Goal: Task Accomplishment & Management: Manage account settings

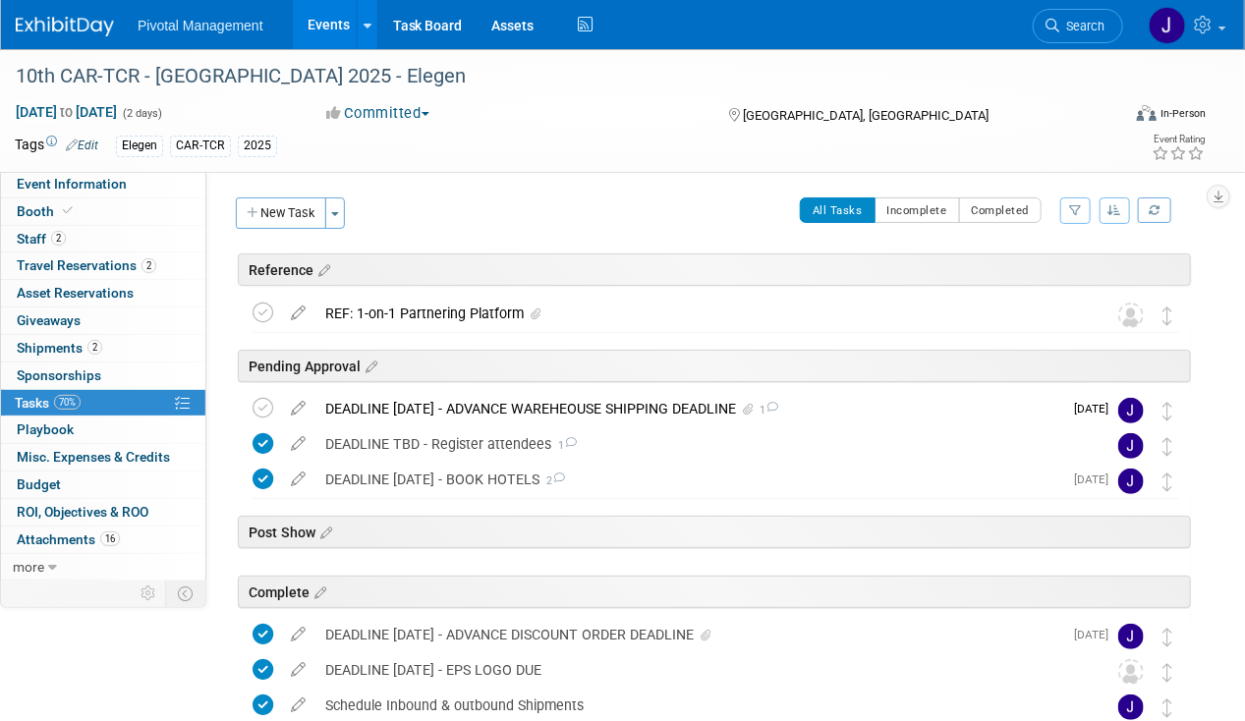
click at [323, 16] on link "Events" at bounding box center [329, 24] width 72 height 49
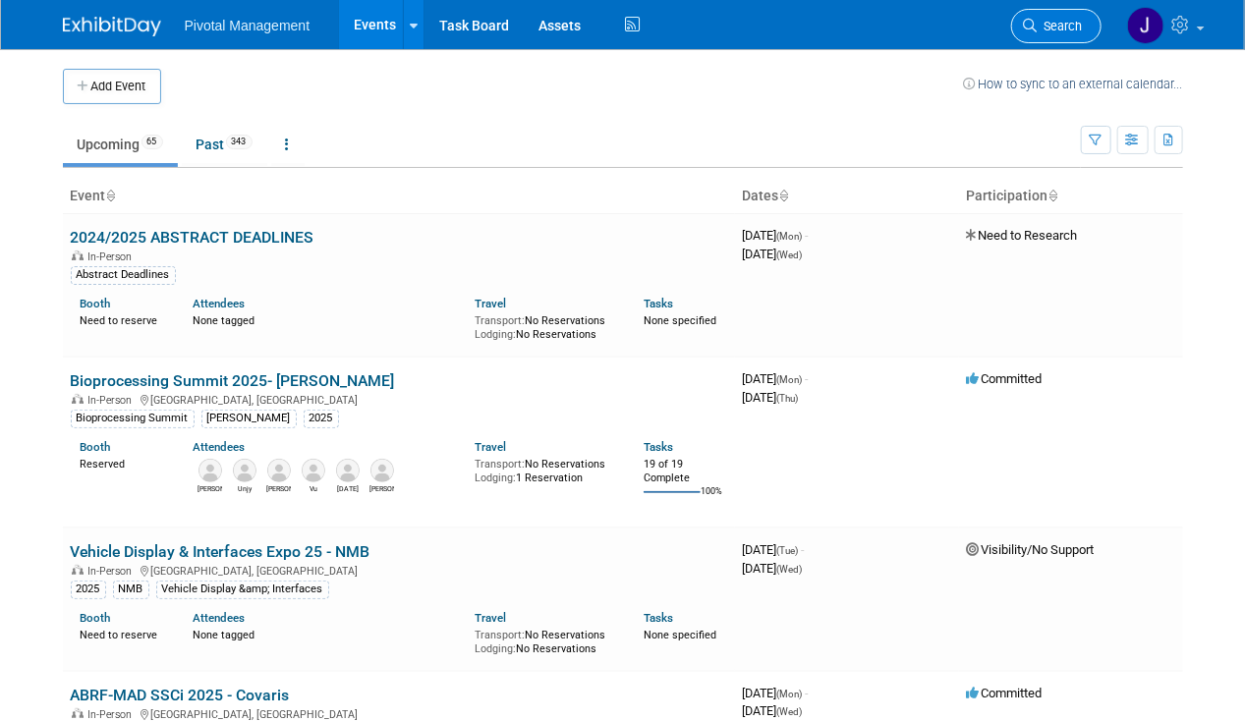
click at [1046, 19] on span "Search" at bounding box center [1060, 26] width 45 height 15
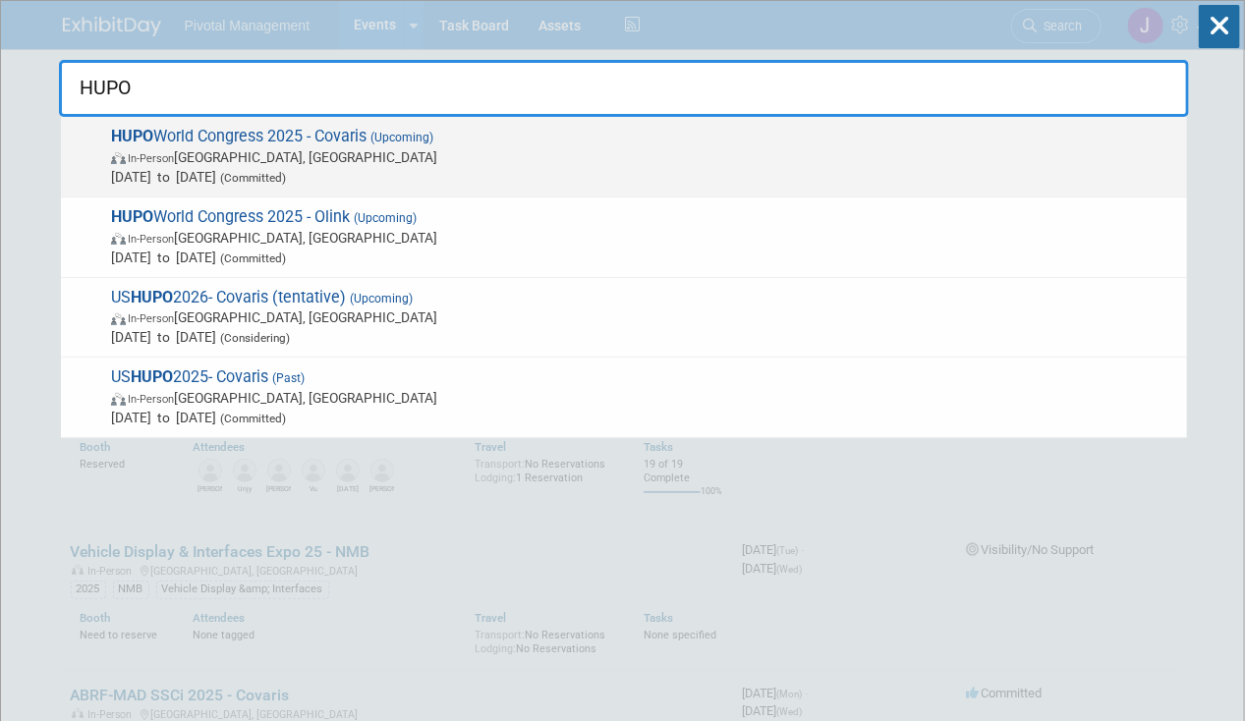
type input "HUPO"
click at [306, 156] on span "In-Person Toronto, Canada" at bounding box center [644, 157] width 1066 height 20
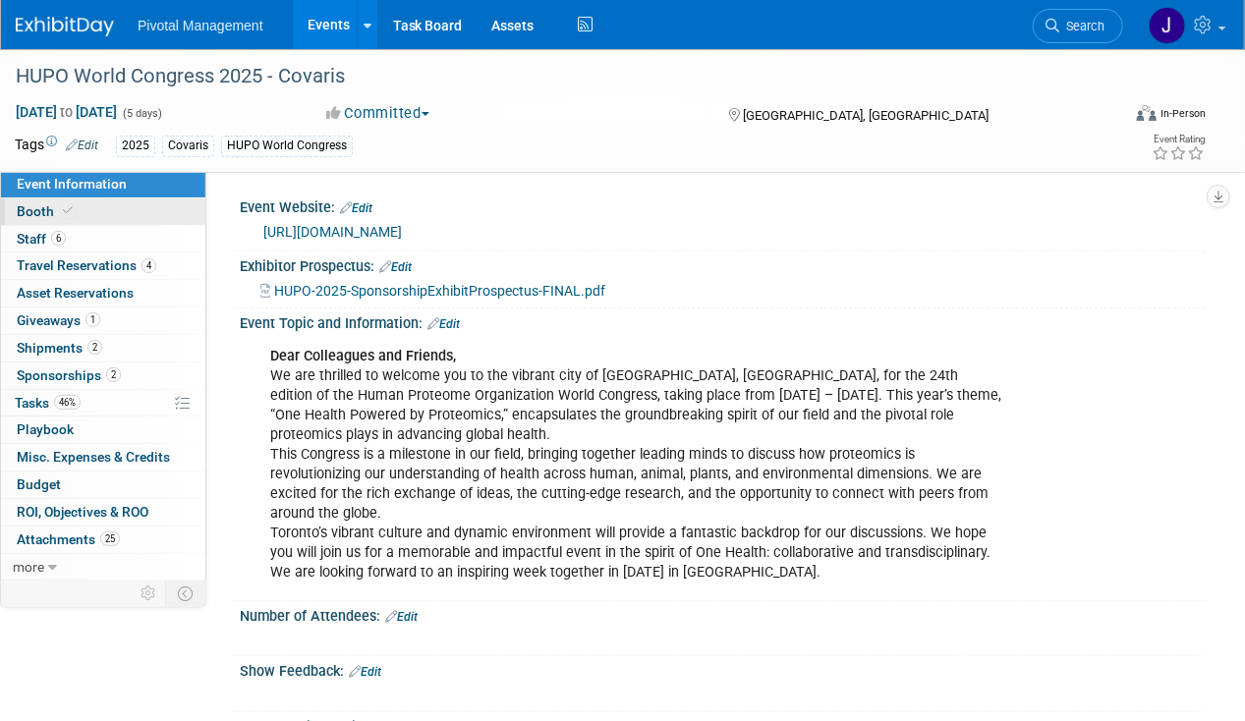
click at [33, 214] on span "Booth" at bounding box center [47, 211] width 60 height 16
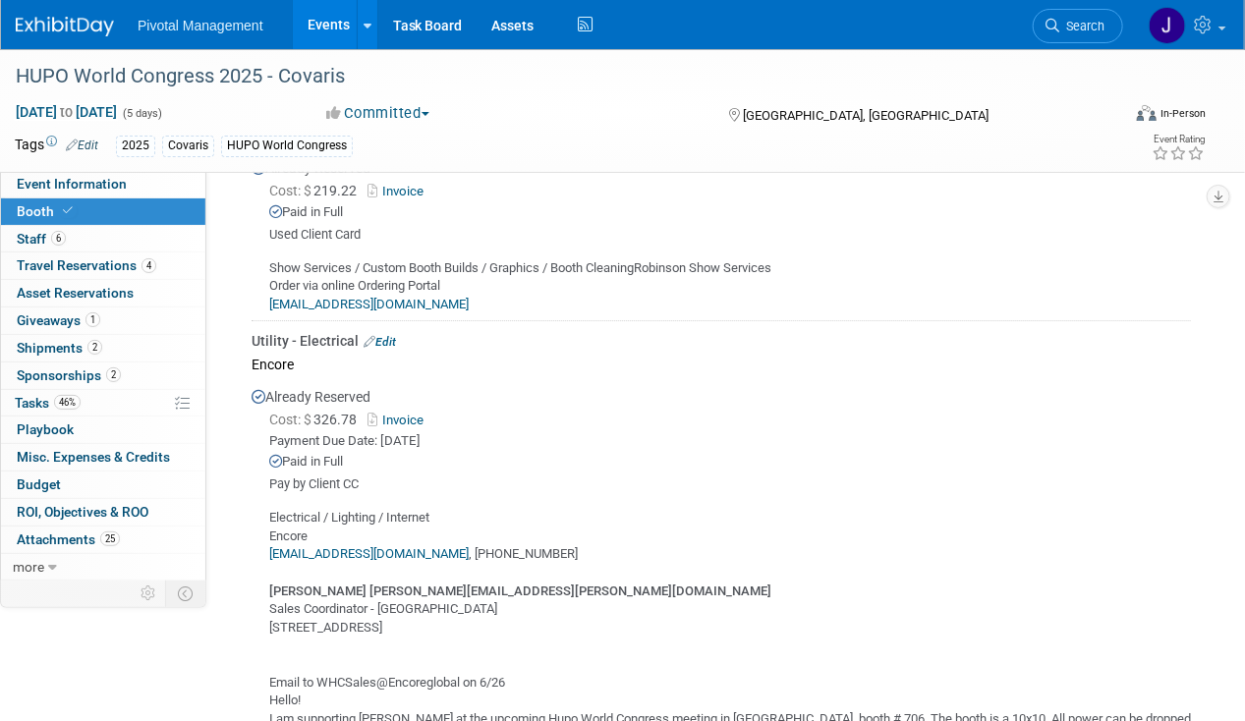
scroll to position [2422, 0]
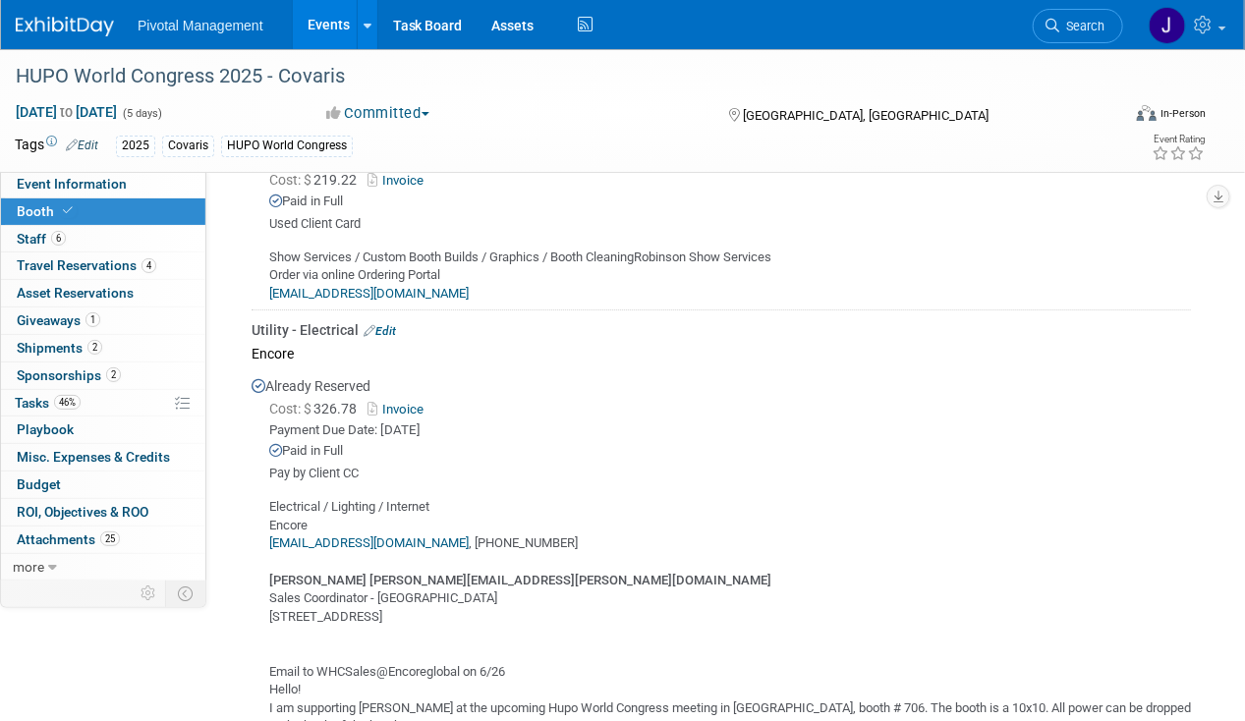
click at [314, 19] on link "Events" at bounding box center [329, 24] width 72 height 49
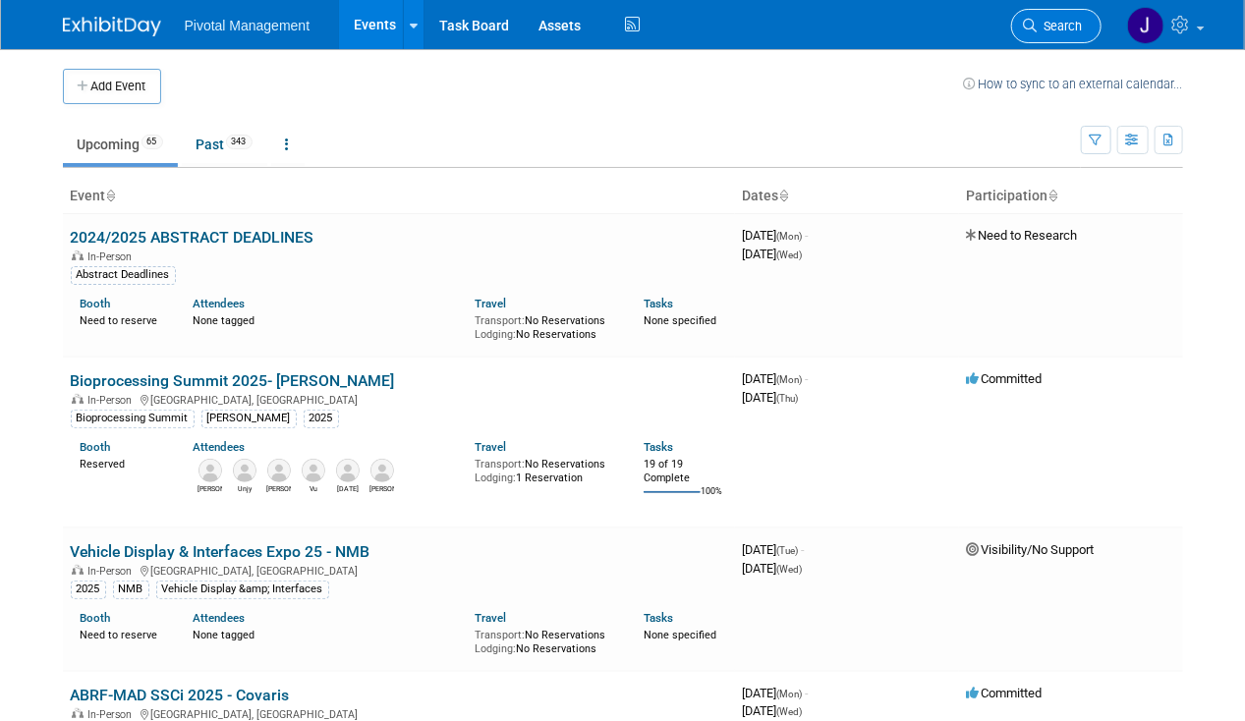
click at [1048, 24] on span "Search" at bounding box center [1060, 26] width 45 height 15
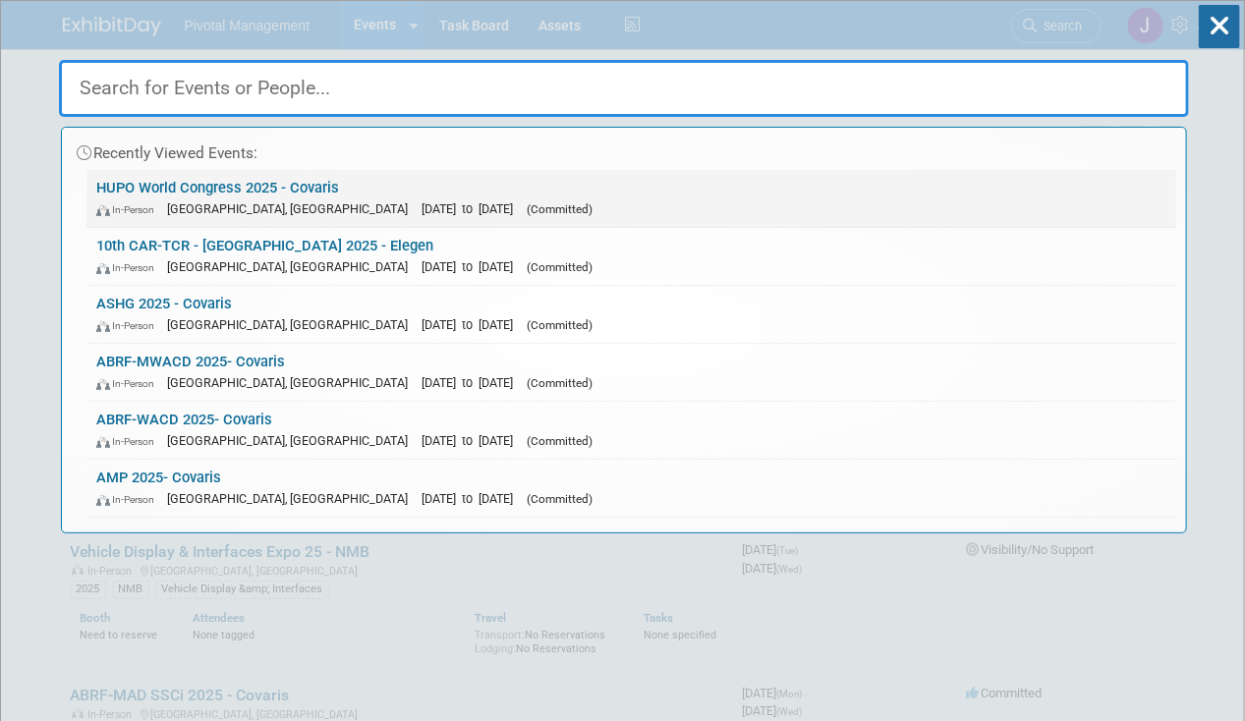
click at [422, 201] on span "[DATE] to [DATE]" at bounding box center [472, 208] width 101 height 15
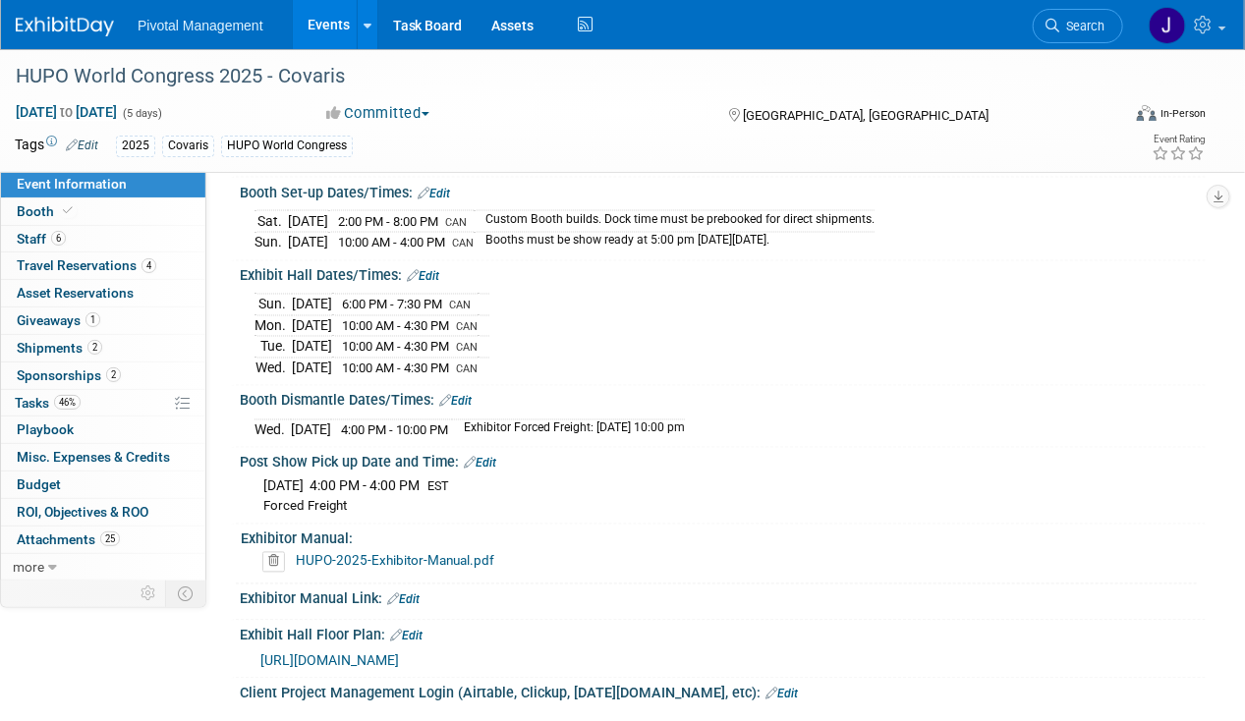
scroll to position [4127, 0]
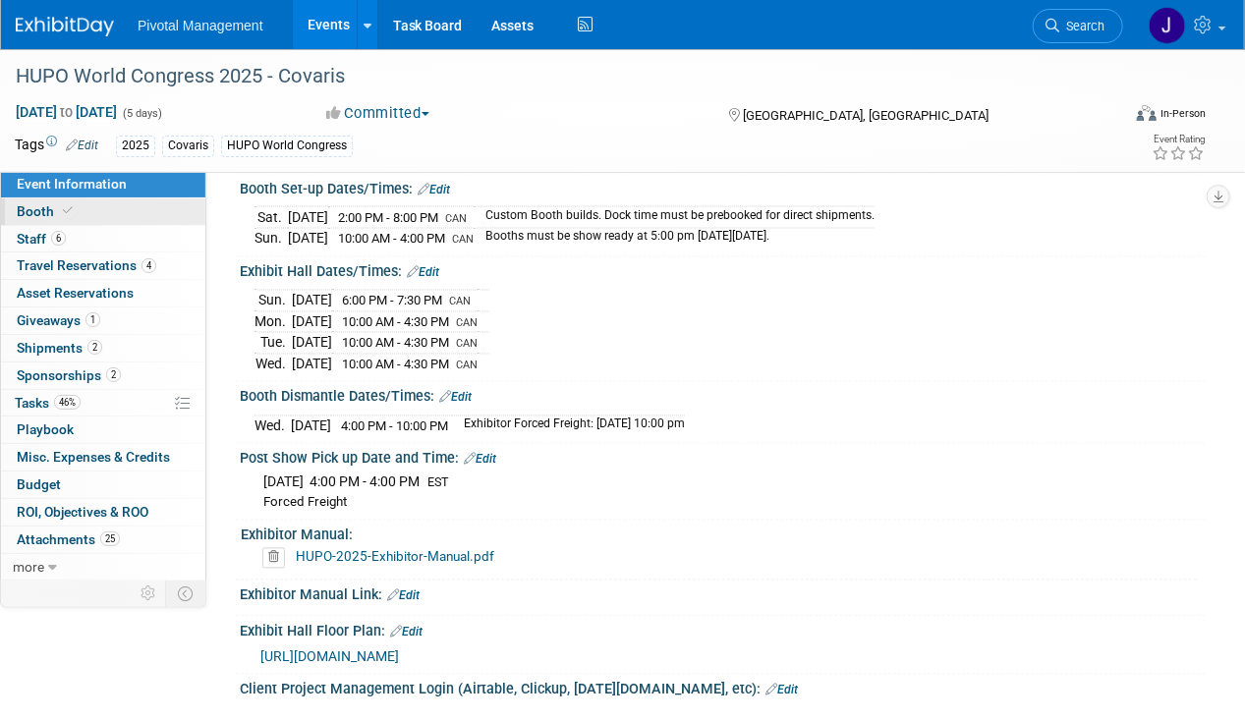
click at [134, 209] on link "Booth" at bounding box center [103, 211] width 204 height 27
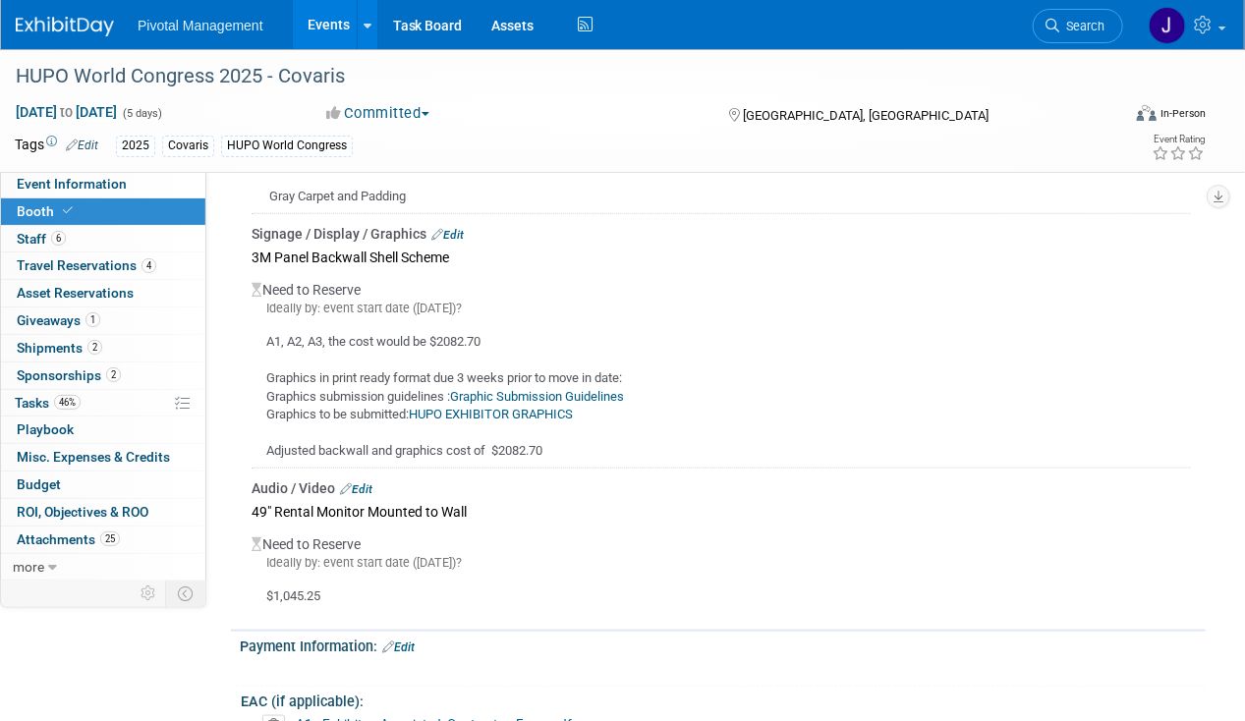
scroll to position [3487, 0]
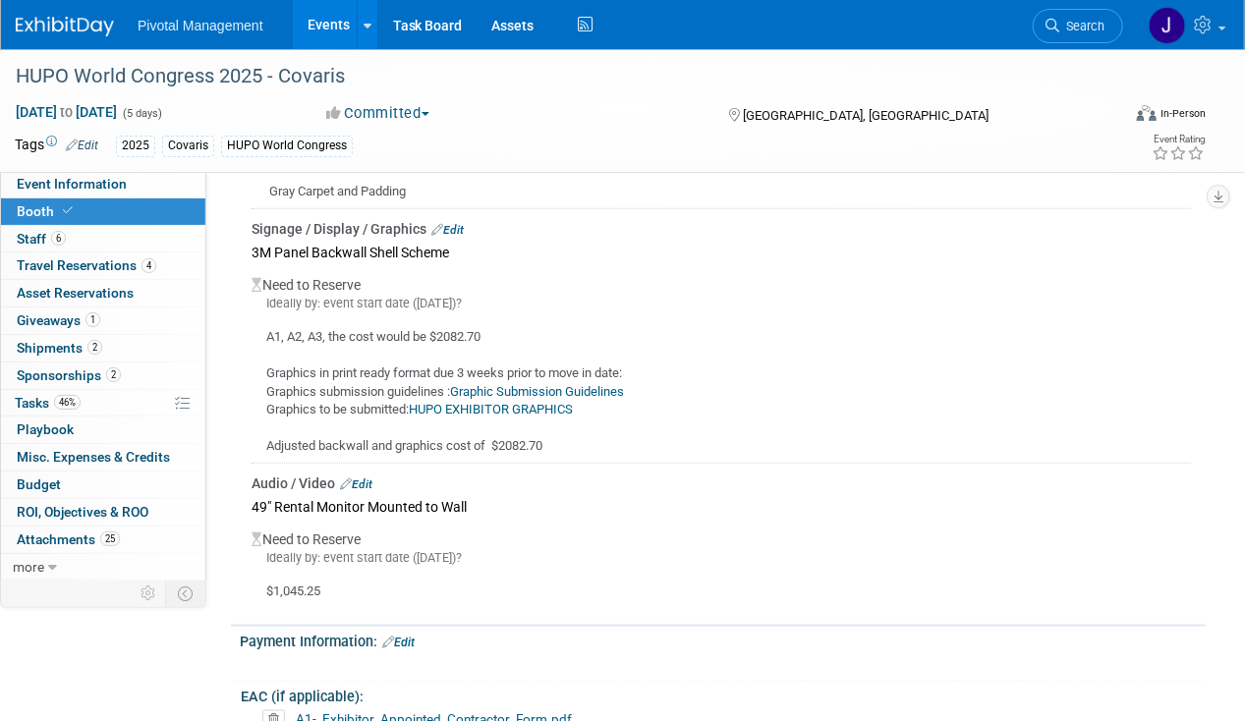
click at [372, 478] on link "Edit" at bounding box center [356, 485] width 32 height 14
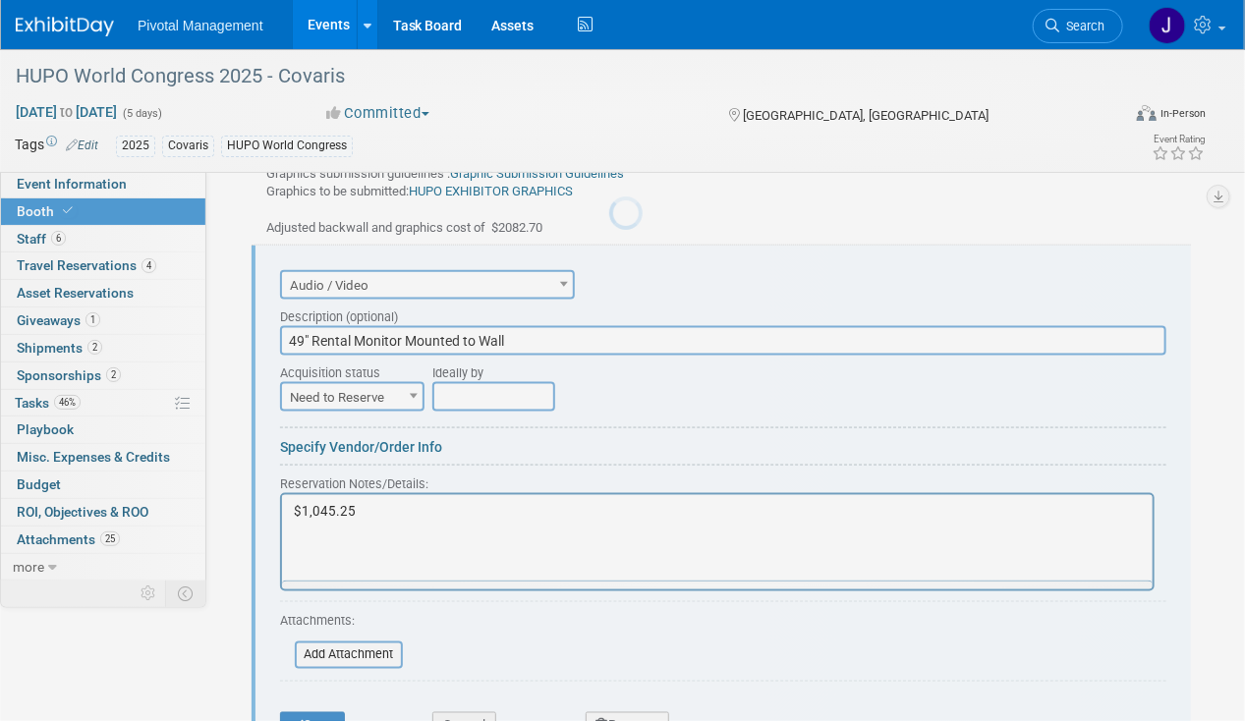
scroll to position [0, 0]
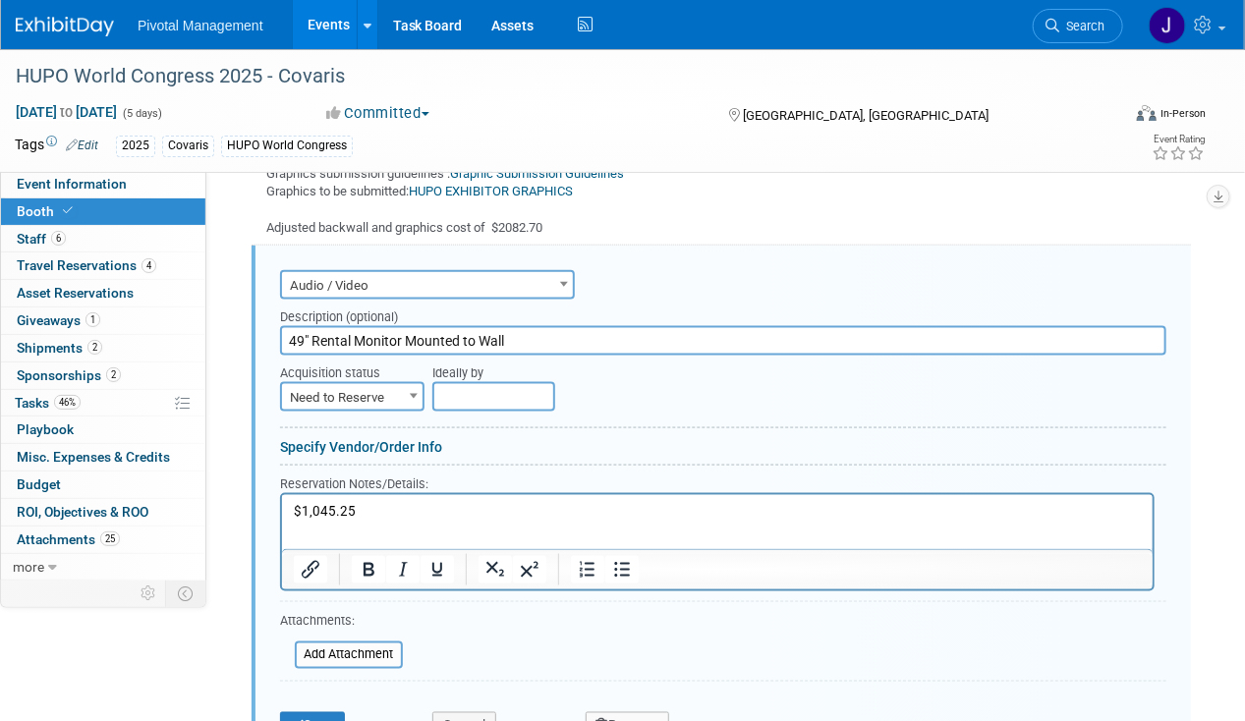
drag, startPoint x: 573, startPoint y: 311, endPoint x: 239, endPoint y: 309, distance: 334.1
type input "43" Desk mounted"
click at [345, 507] on p "$1,045.25" at bounding box center [717, 511] width 848 height 19
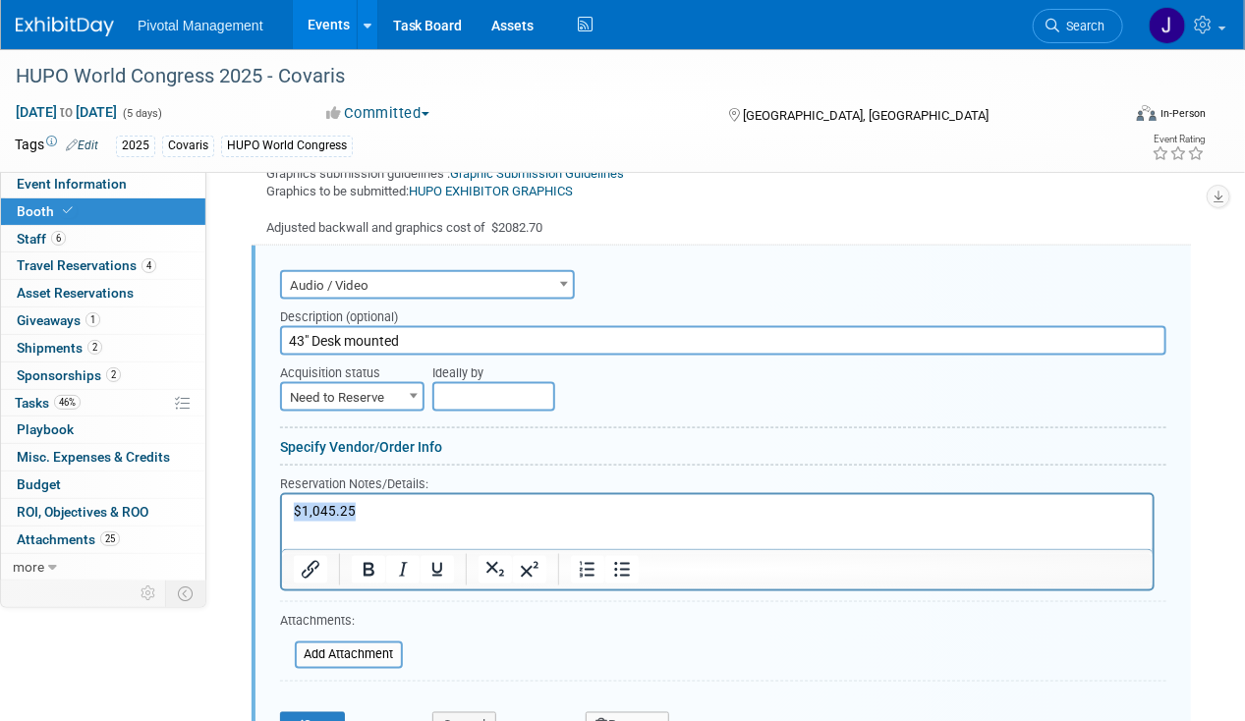
click at [345, 507] on p "$1,045.25" at bounding box center [717, 511] width 848 height 19
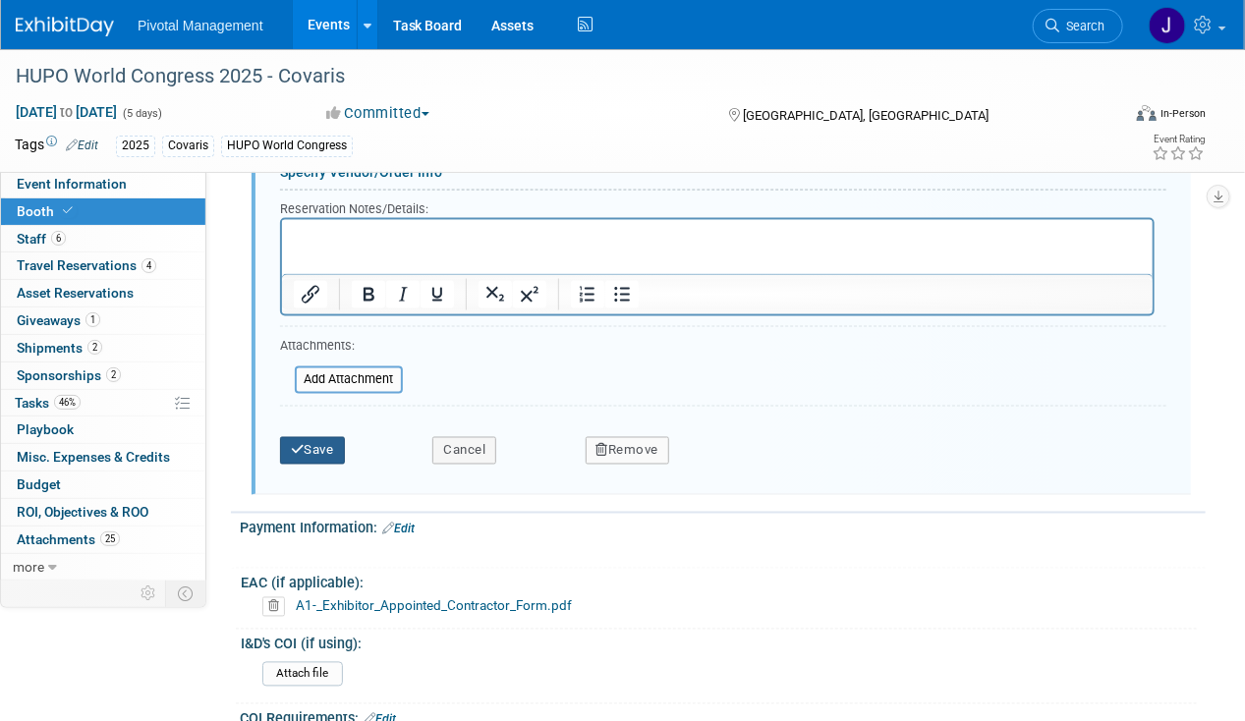
click at [301, 444] on icon "submit" at bounding box center [298, 450] width 14 height 13
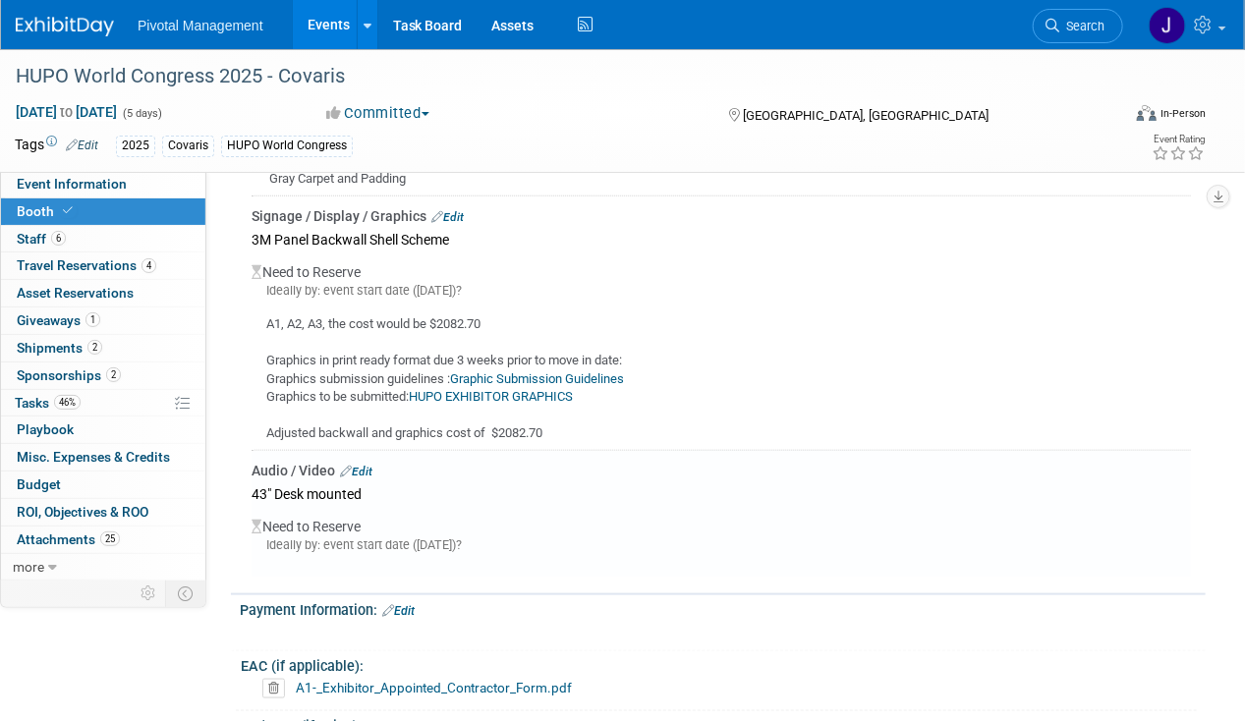
scroll to position [3479, 0]
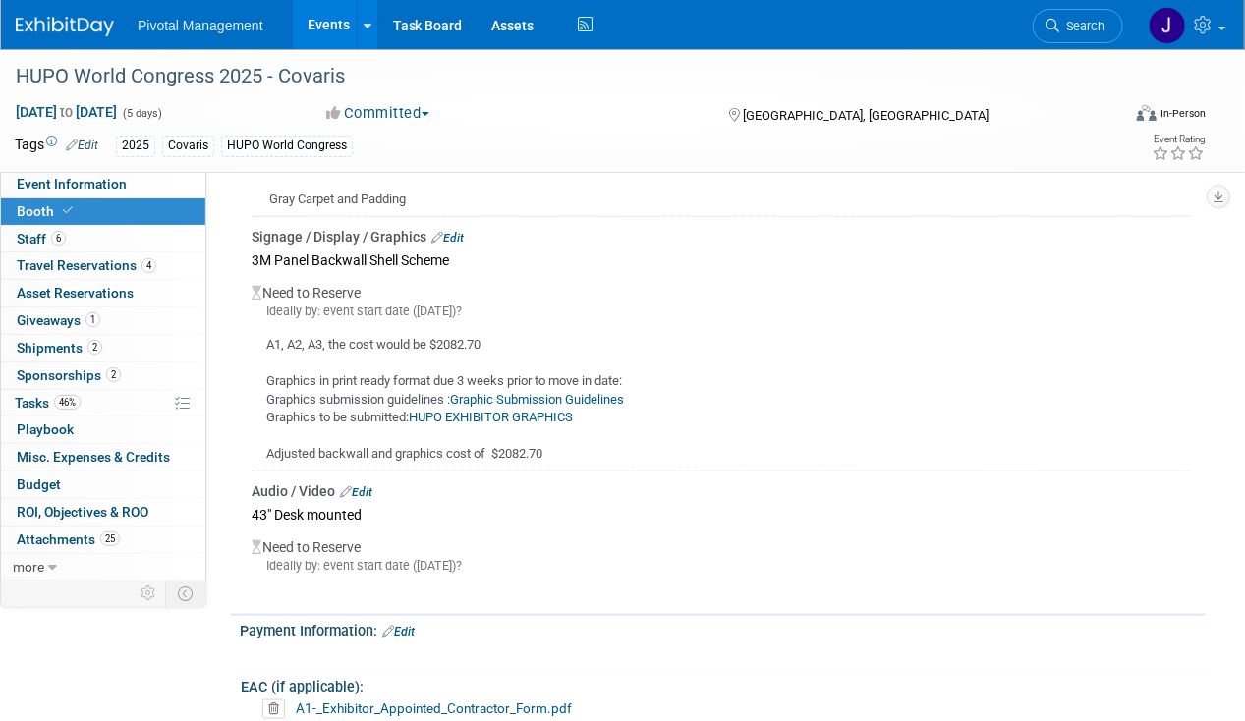
click at [457, 231] on link "Edit" at bounding box center [447, 238] width 32 height 14
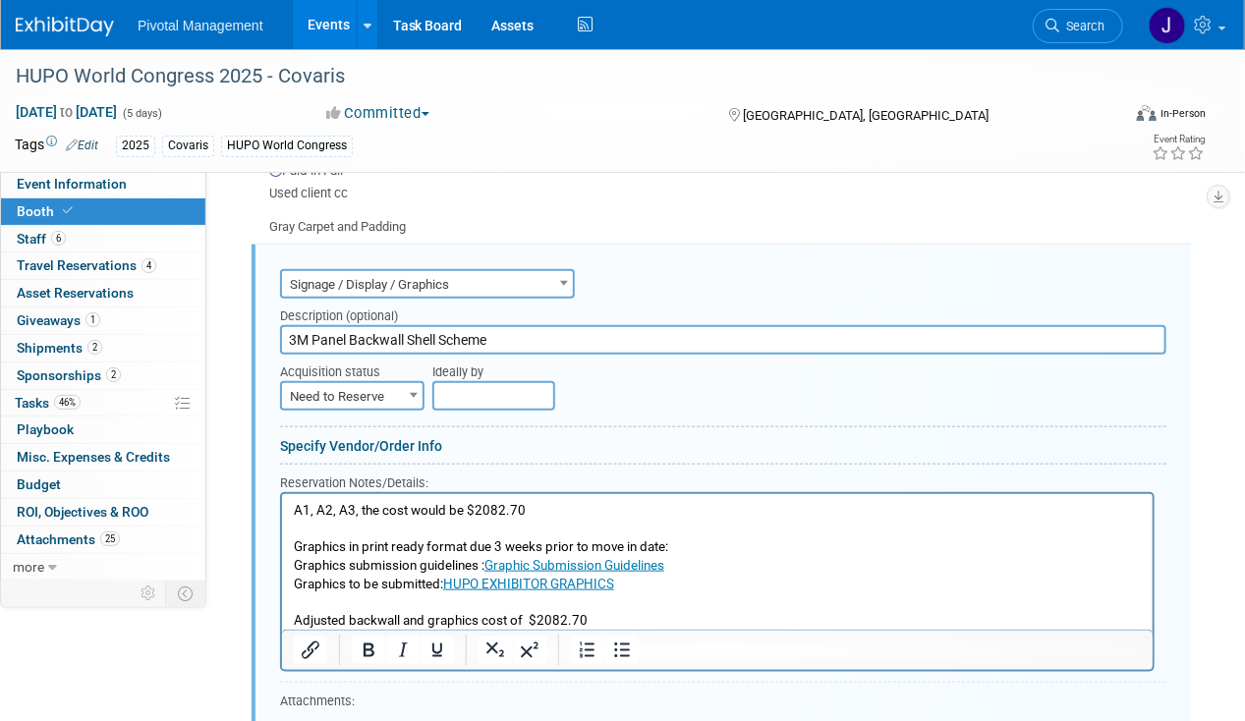
scroll to position [3688, 0]
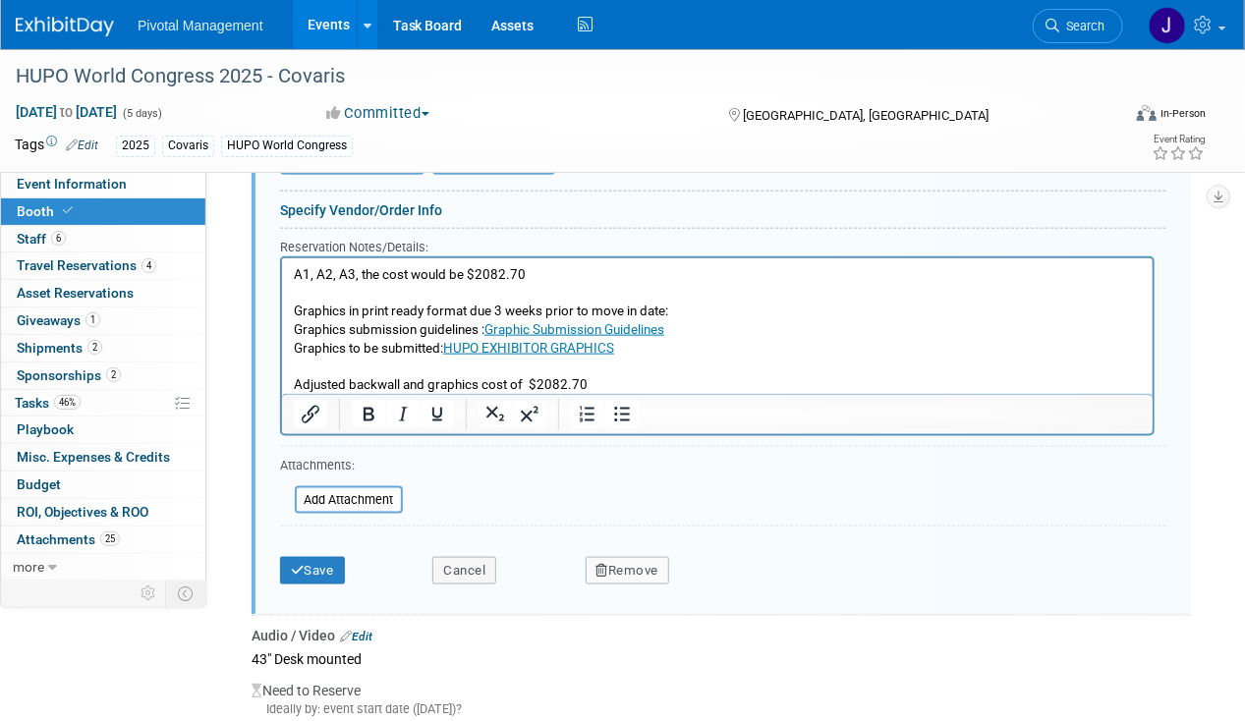
click at [633, 384] on p "A1, A2, A3, the cost would be $2082.70 Graphics in print ready format due 3 wee…" at bounding box center [717, 329] width 848 height 129
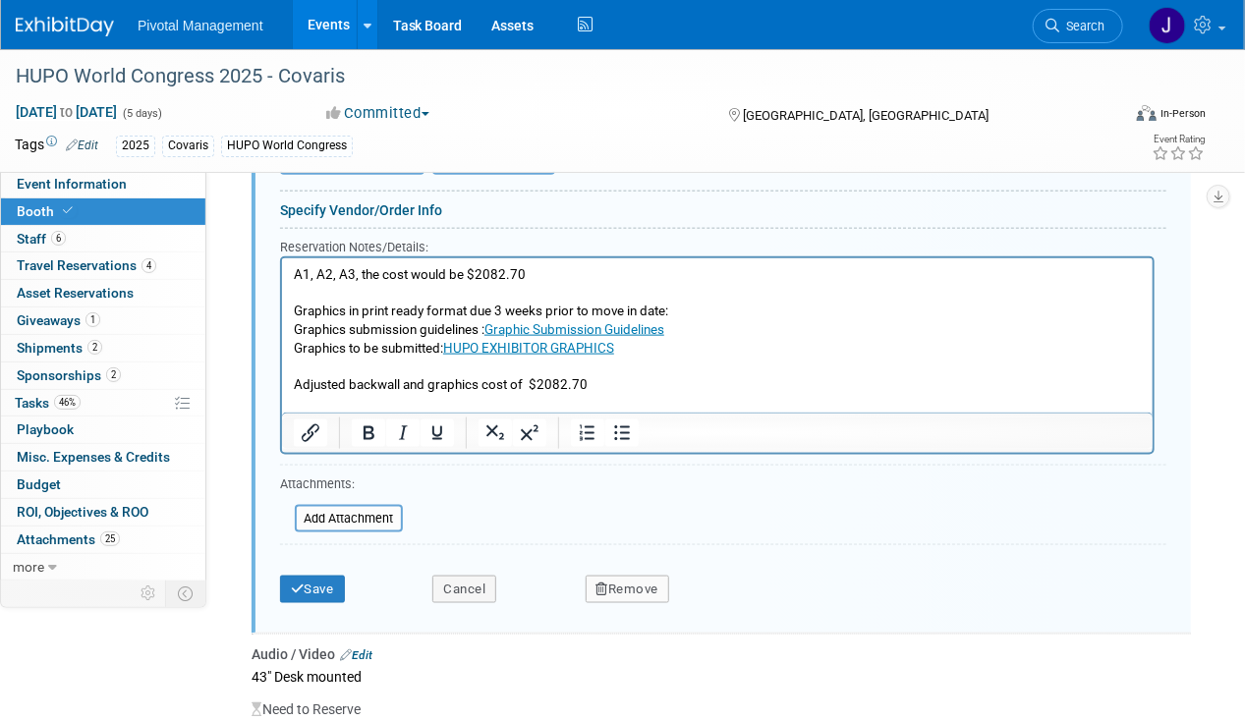
scroll to position [0, 0]
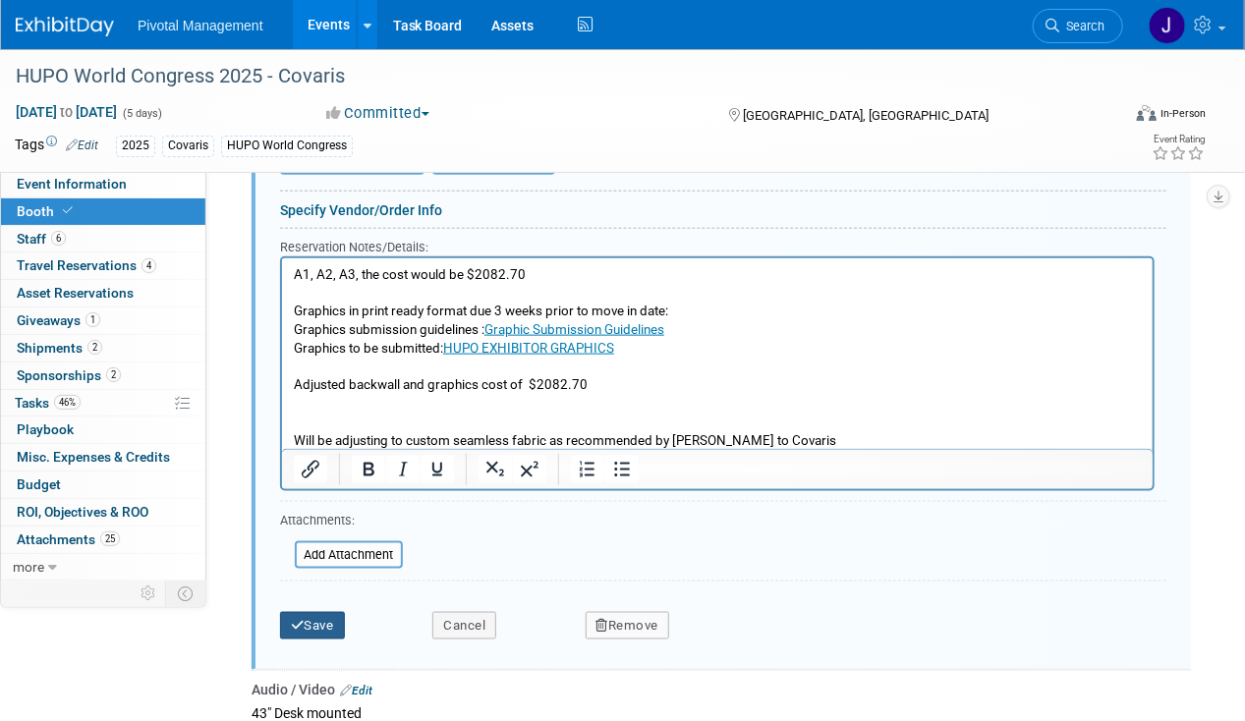
click at [294, 619] on icon "submit" at bounding box center [298, 625] width 14 height 13
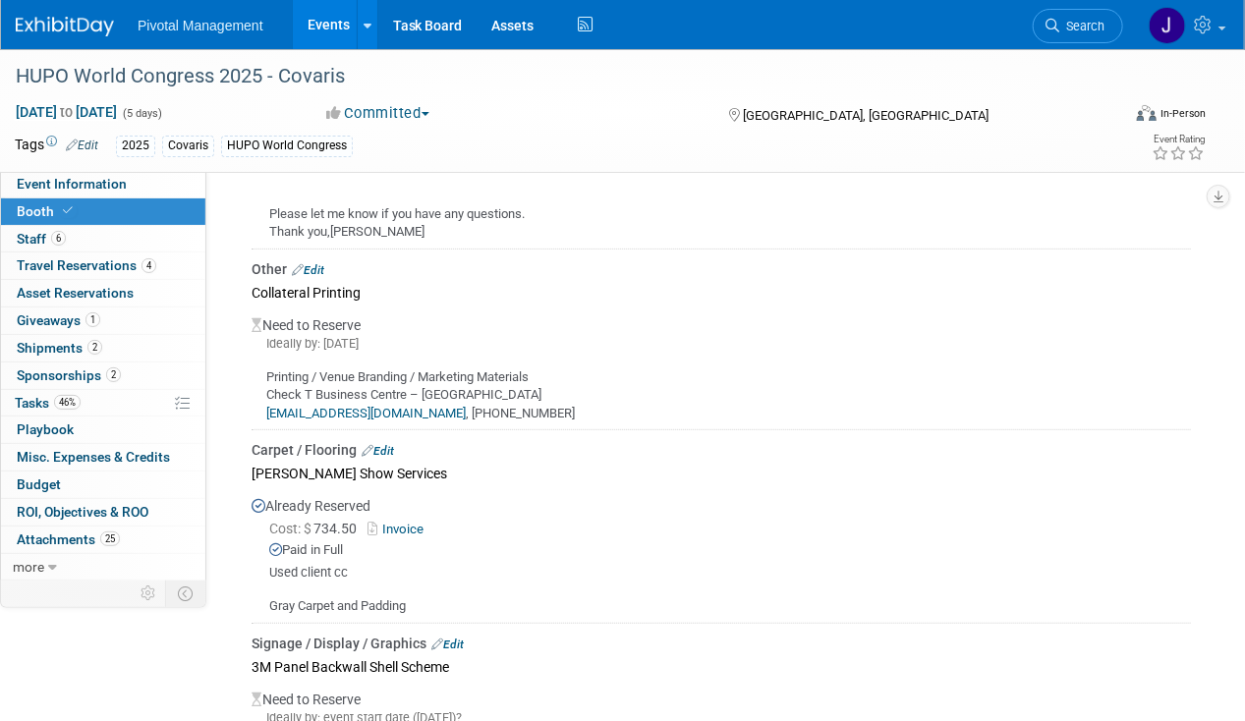
scroll to position [3069, 0]
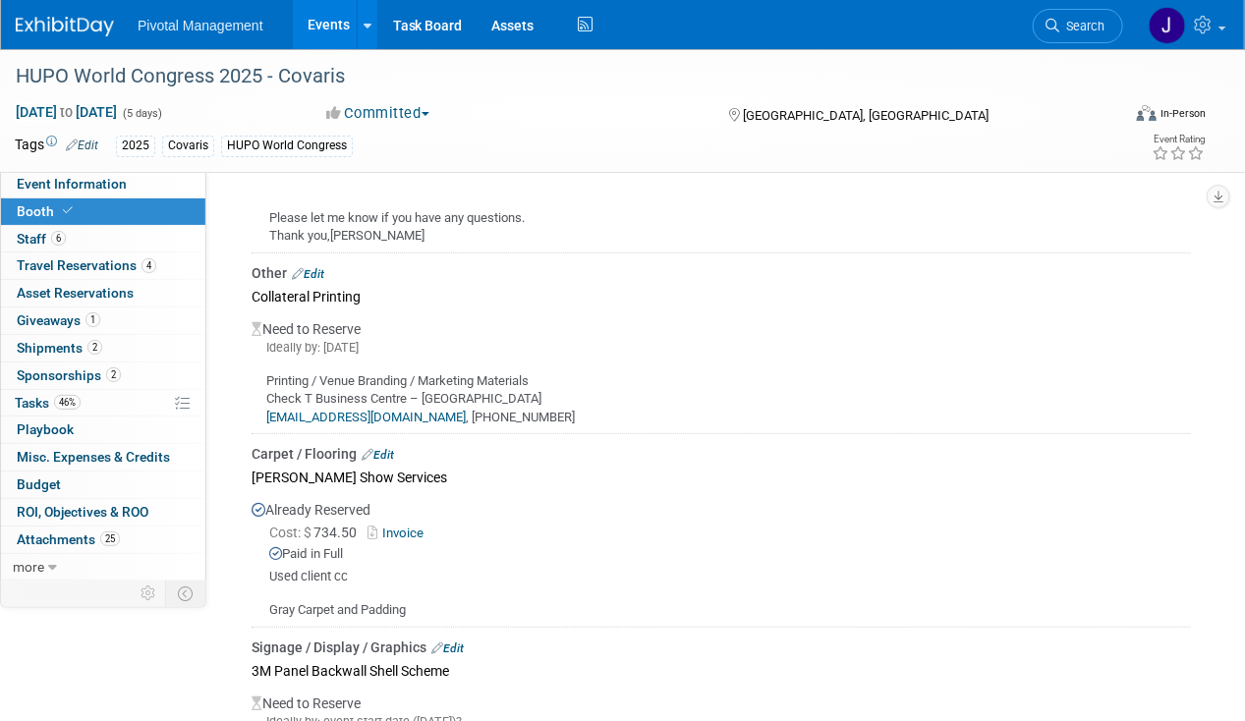
click at [395, 526] on link "Invoice" at bounding box center [400, 533] width 64 height 15
click at [1034, 29] on li "Search" at bounding box center [1078, 24] width 90 height 48
click at [1055, 28] on icon at bounding box center [1053, 26] width 14 height 14
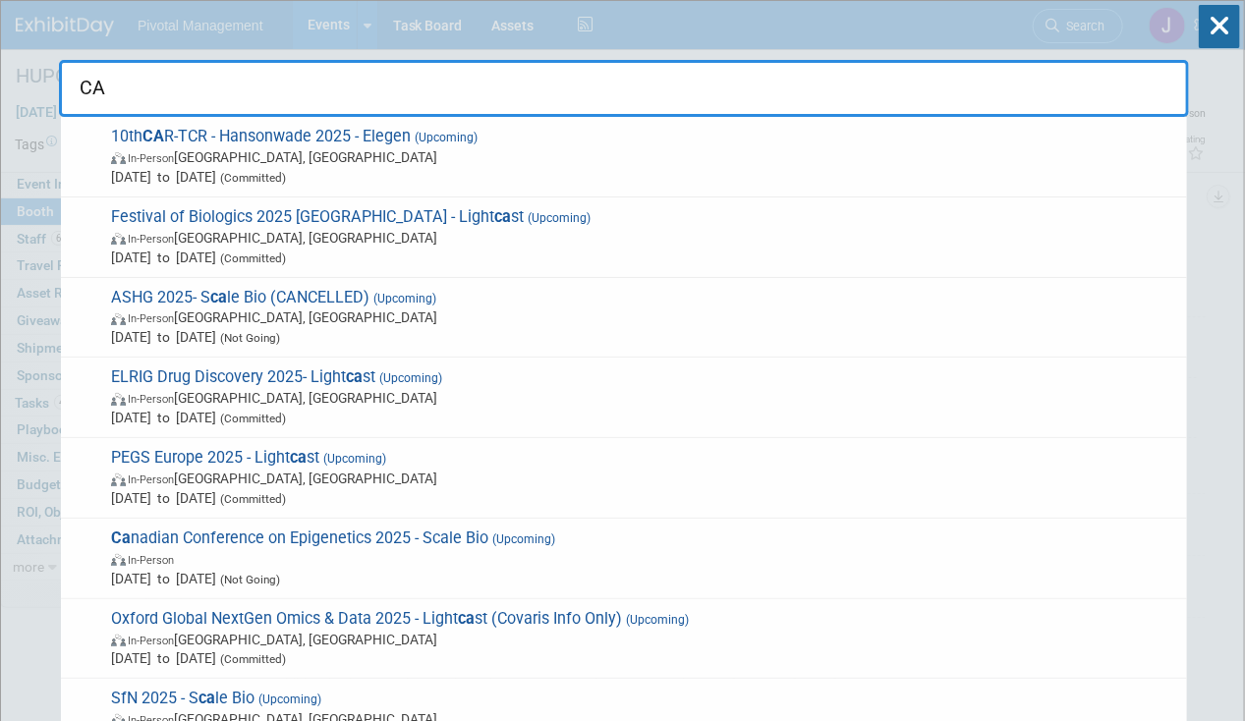
type input "CAR"
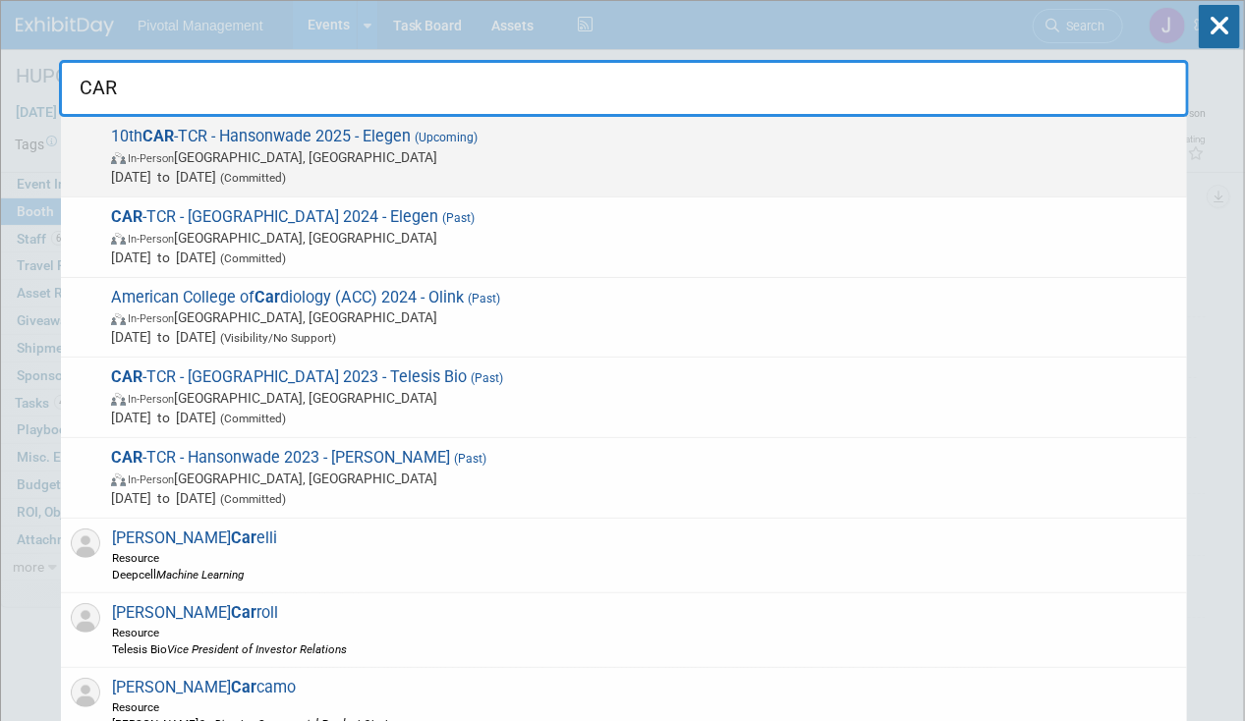
click at [475, 140] on span "(Upcoming)" at bounding box center [444, 138] width 67 height 14
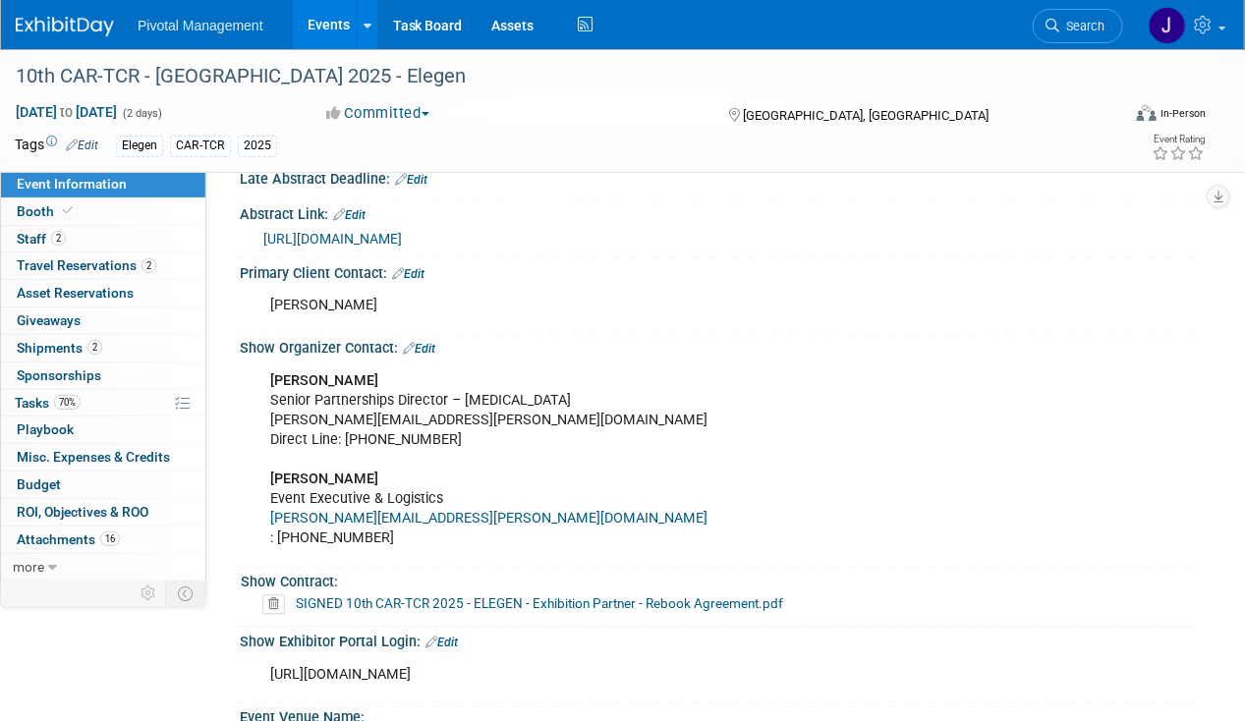
scroll to position [1743, 0]
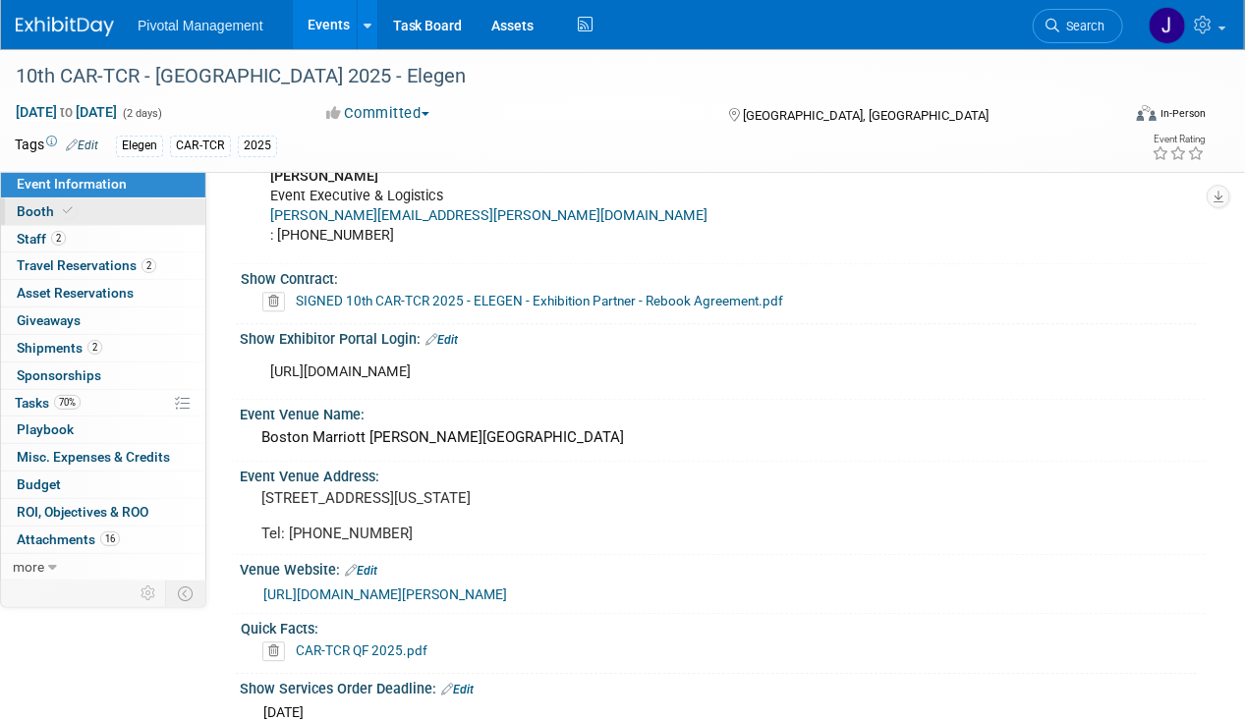
click at [76, 216] on link "Booth" at bounding box center [103, 211] width 204 height 27
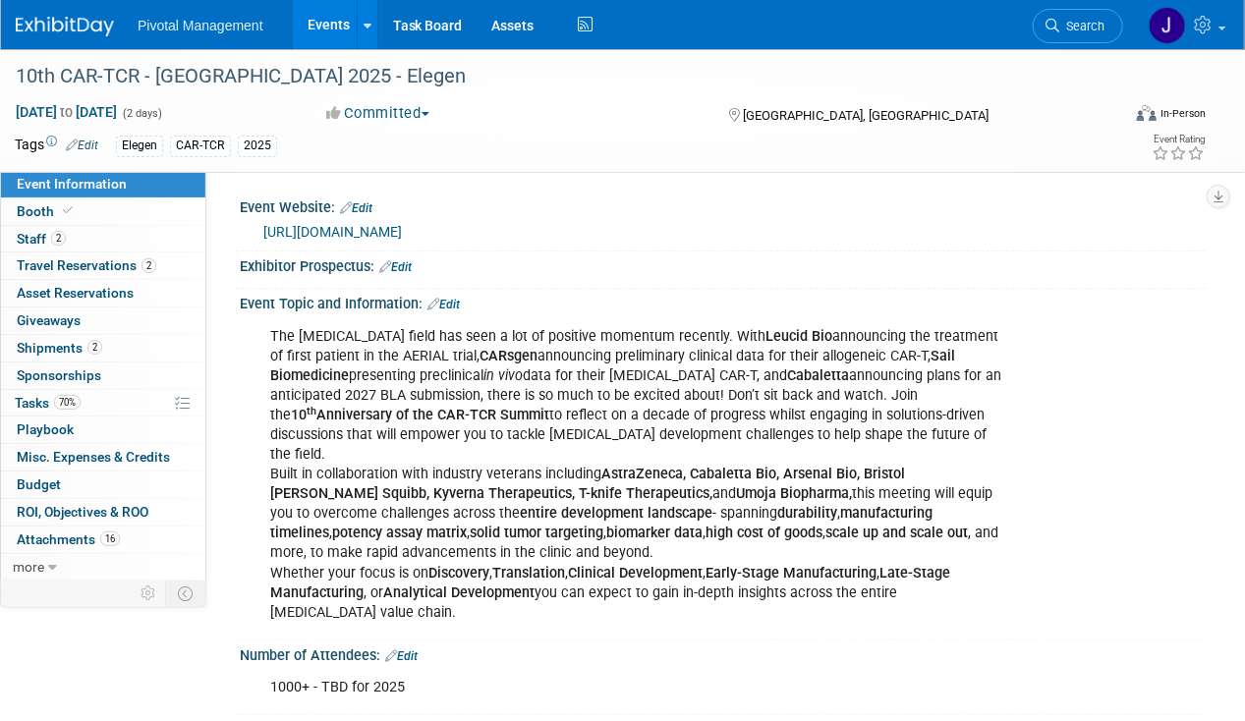
select select "Yes"
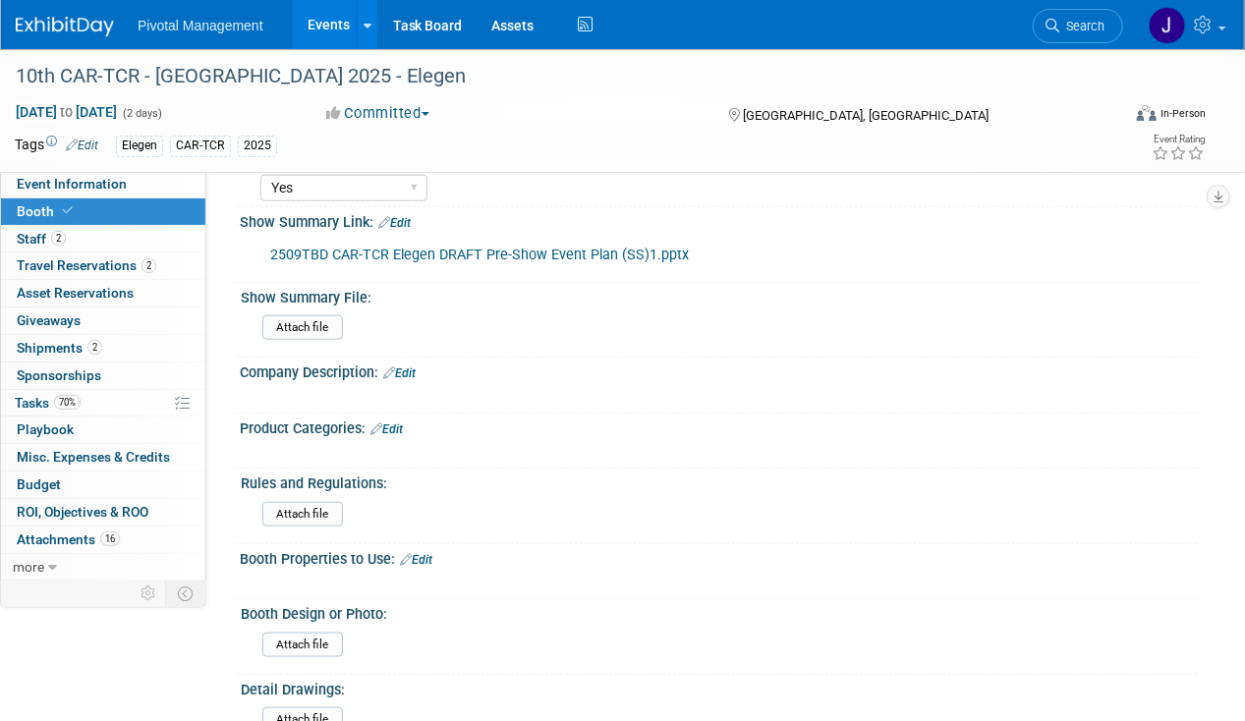
scroll to position [594, 0]
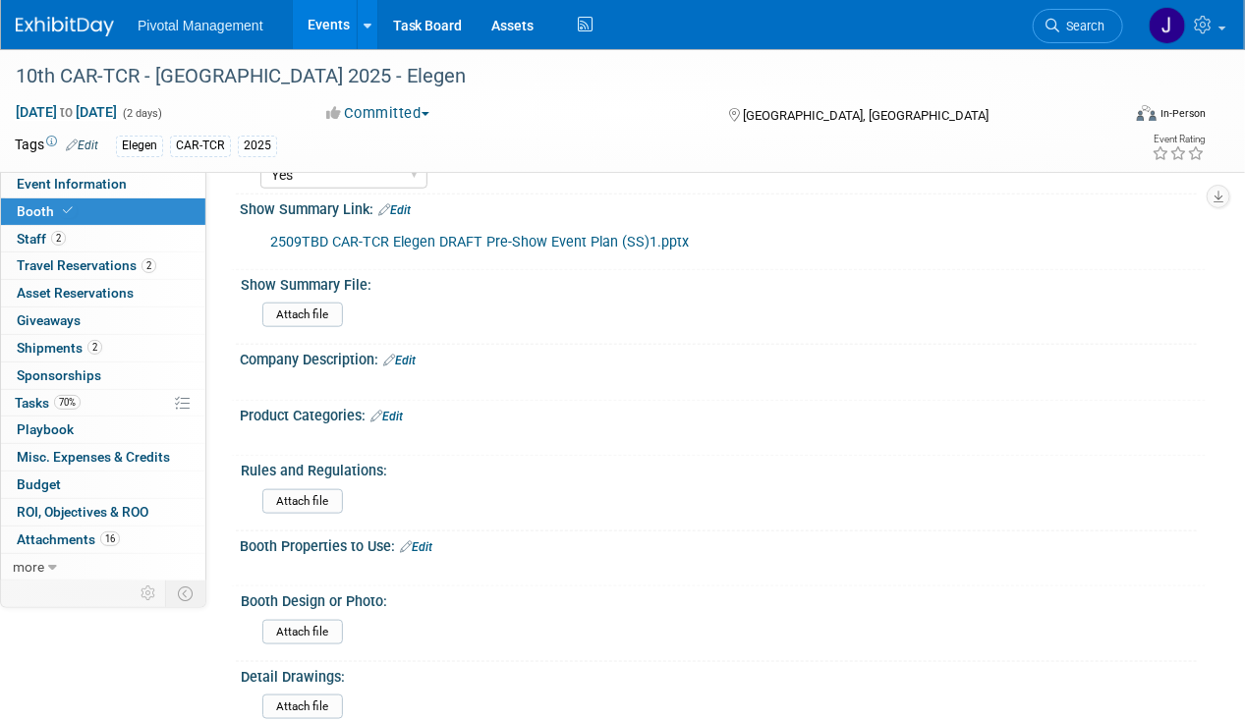
click at [487, 235] on link "2509TBD CAR-TCR Elegen DRAFT Pre-Show Event Plan (SS)1.pptx" at bounding box center [479, 242] width 419 height 17
